Goal: Task Accomplishment & Management: Use online tool/utility

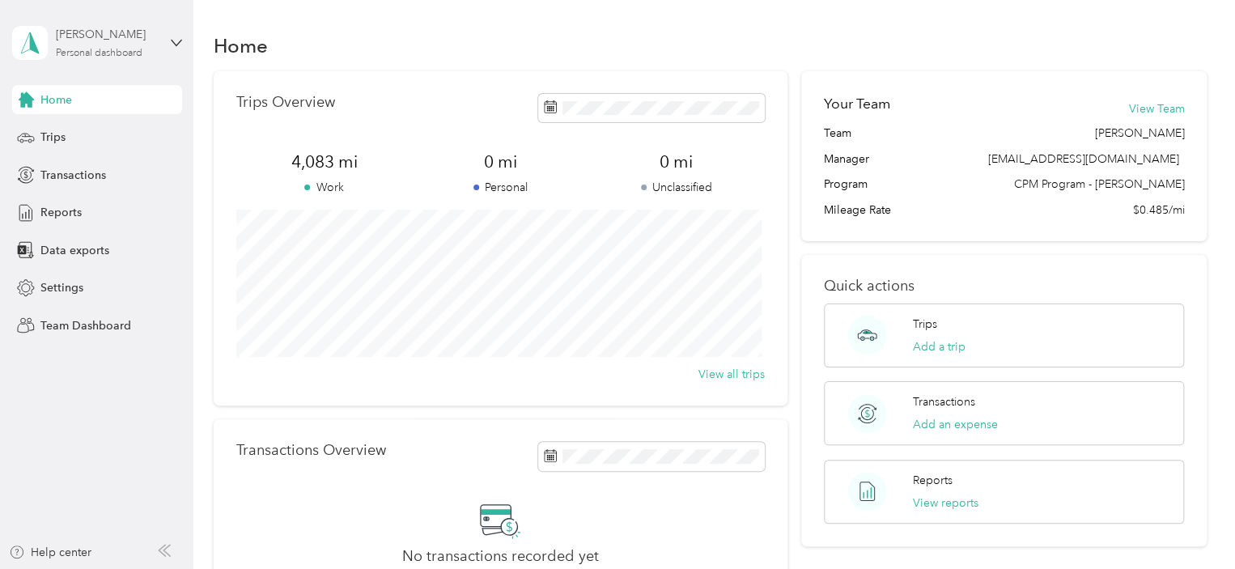
click at [71, 52] on div "Personal dashboard" at bounding box center [99, 54] width 87 height 10
click at [104, 139] on div "Team dashboard" at bounding box center [182, 132] width 318 height 28
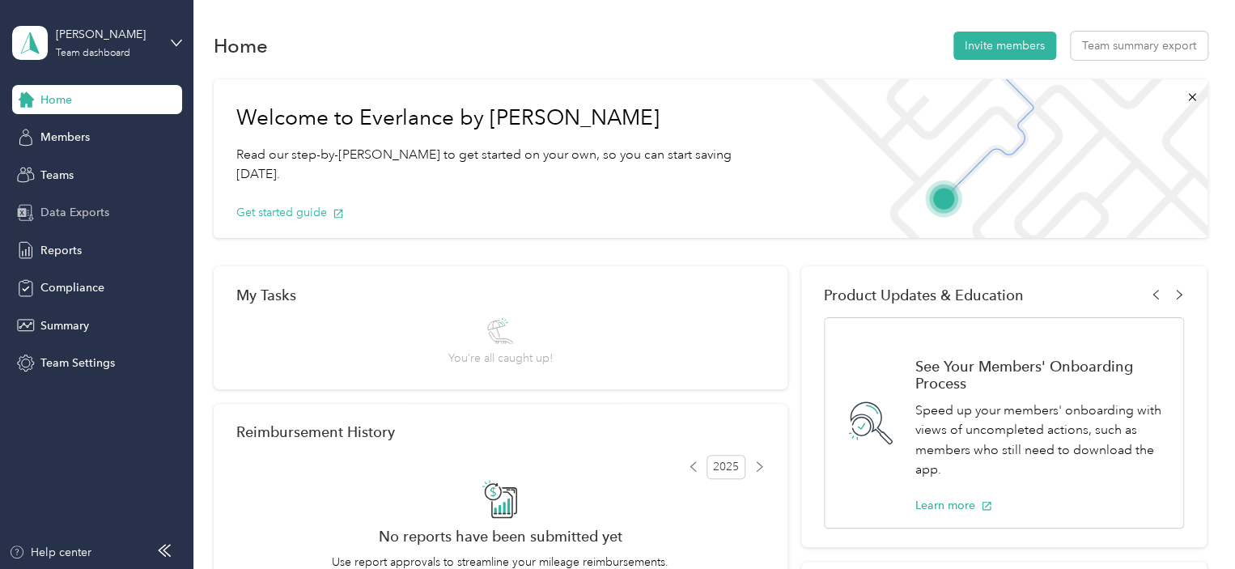
click at [99, 206] on span "Data Exports" at bounding box center [74, 212] width 69 height 17
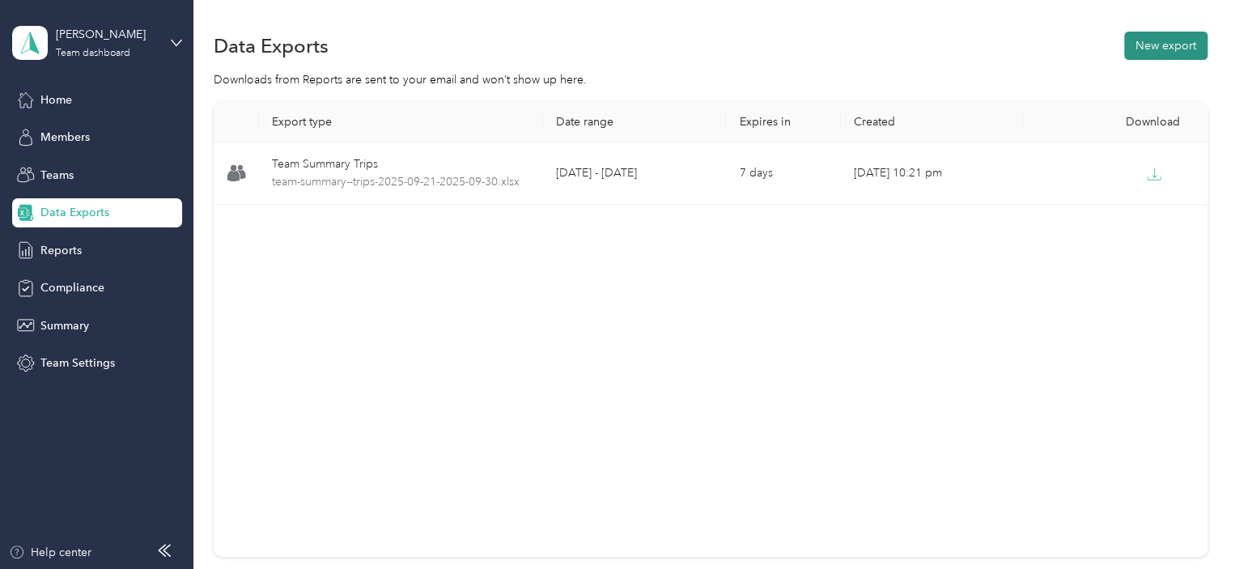
click at [1154, 48] on button "New export" at bounding box center [1165, 46] width 83 height 28
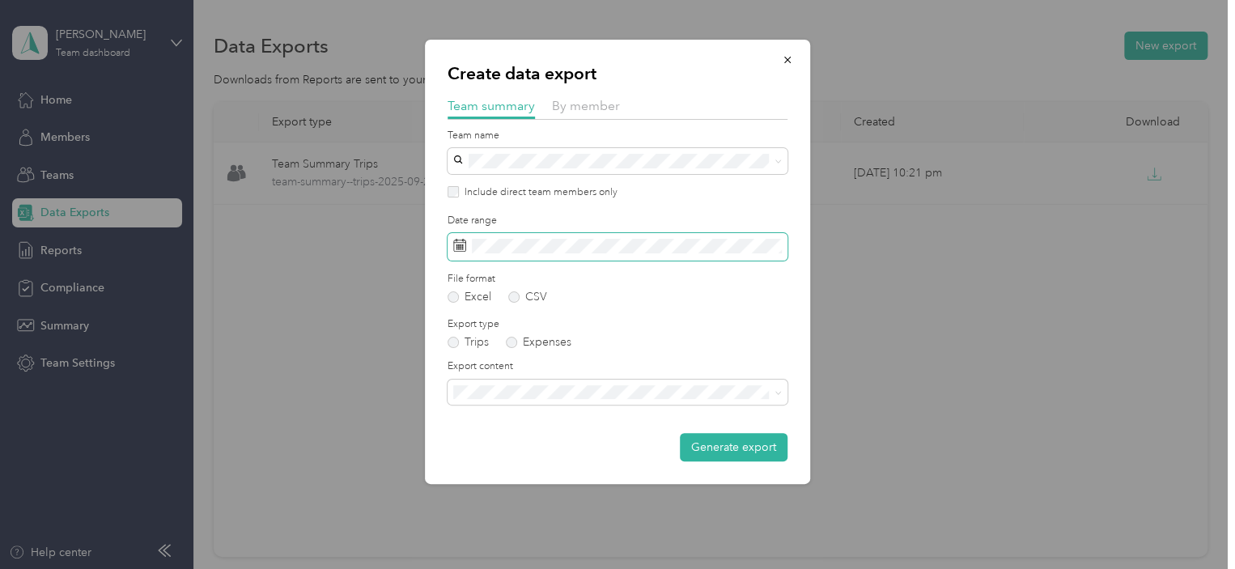
click at [516, 255] on span at bounding box center [618, 247] width 340 height 28
click at [526, 236] on span at bounding box center [618, 247] width 340 height 28
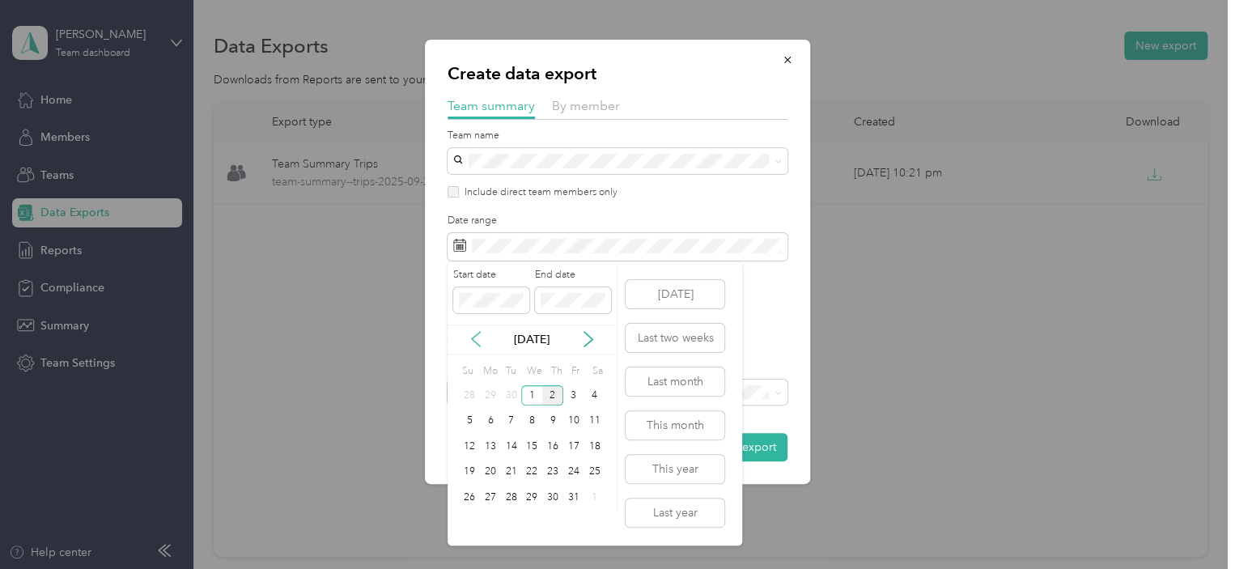
click at [472, 336] on icon at bounding box center [476, 339] width 16 height 16
click at [468, 467] on div "21" at bounding box center [469, 472] width 21 height 20
click at [510, 494] on div "30" at bounding box center [511, 497] width 21 height 20
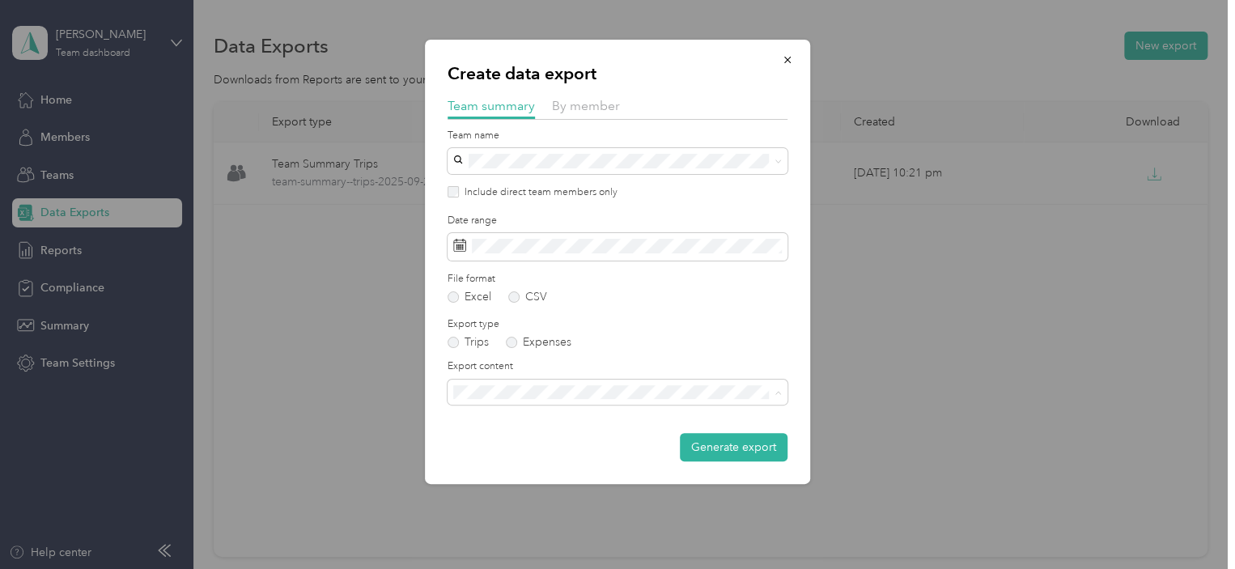
click at [551, 452] on li "Summary and full trips list" at bounding box center [618, 449] width 340 height 28
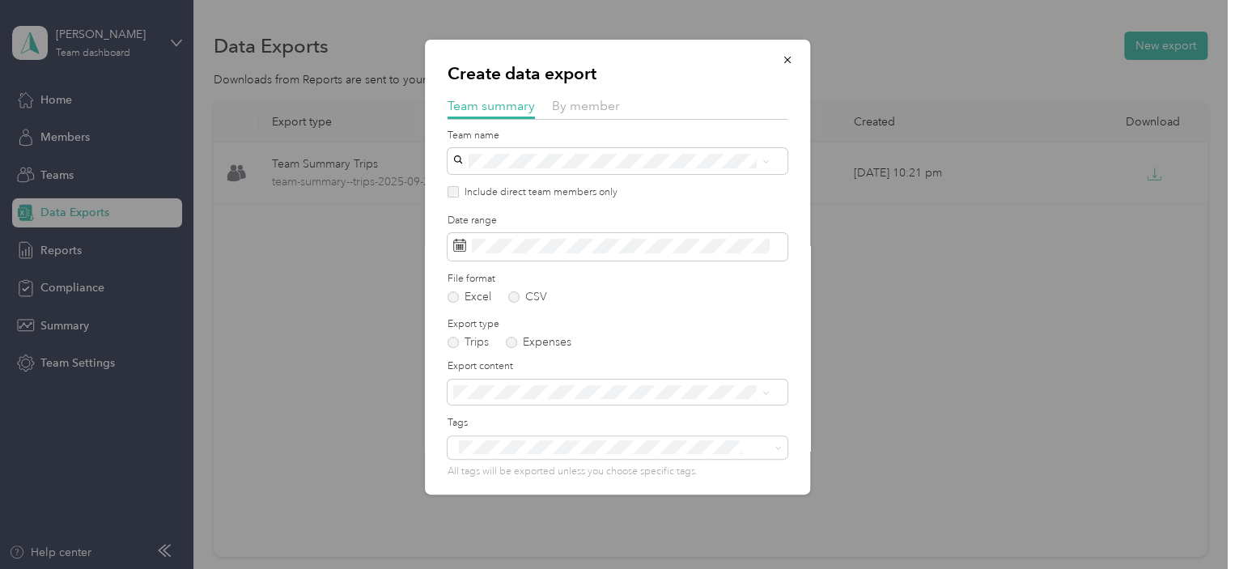
scroll to position [63, 0]
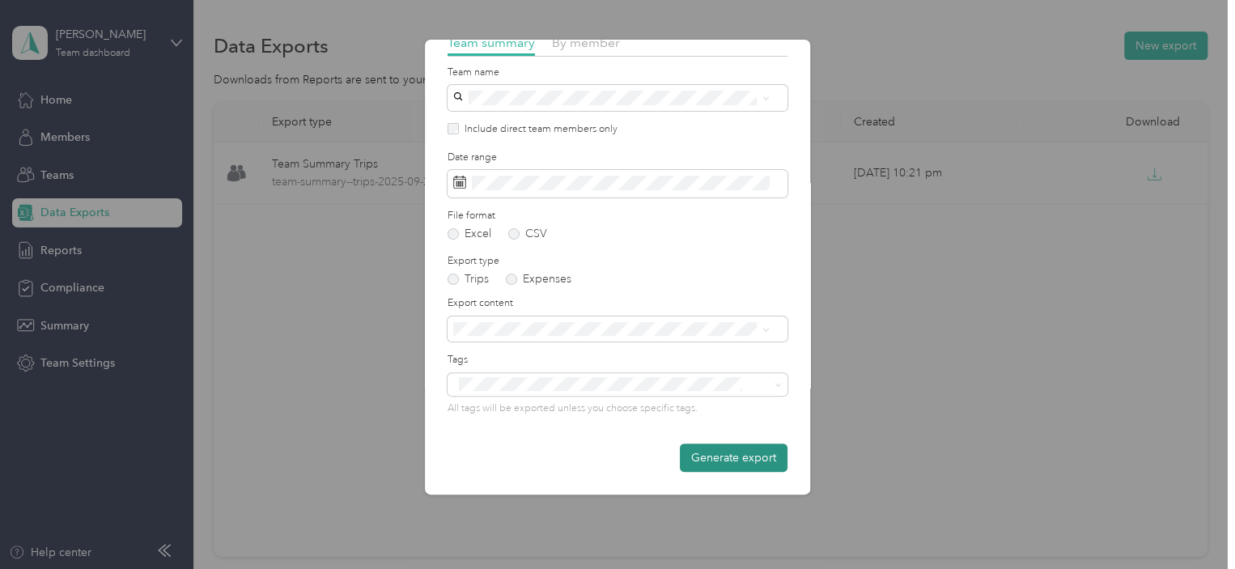
click at [722, 453] on button "Generate export" at bounding box center [734, 458] width 108 height 28
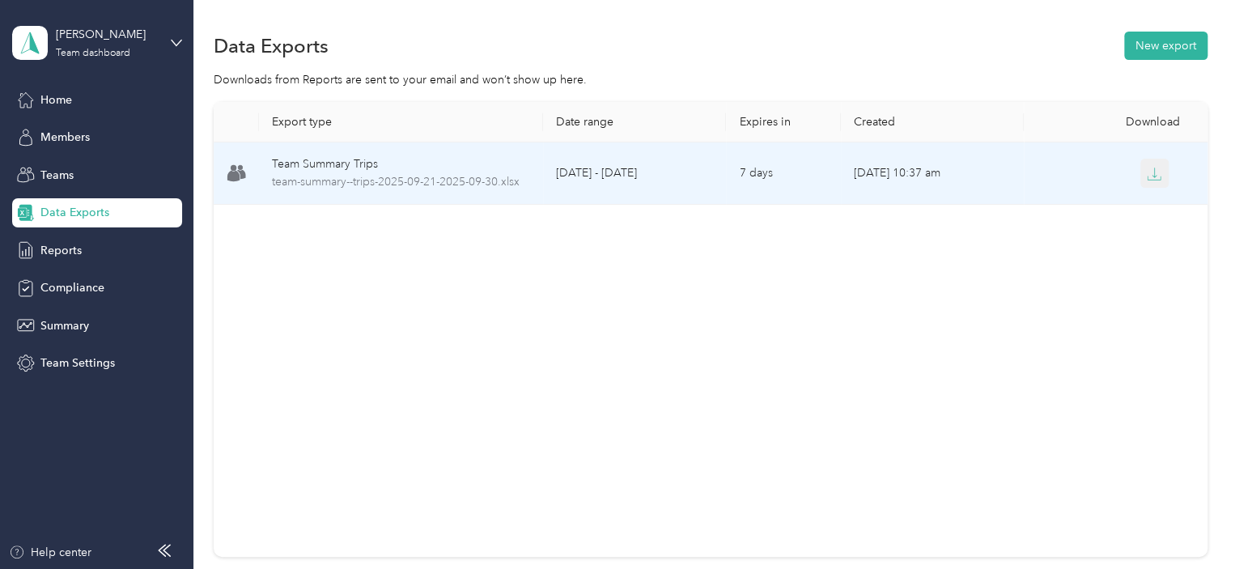
click at [1147, 176] on icon "button" at bounding box center [1154, 174] width 15 height 15
